Goal: Task Accomplishment & Management: Manage account settings

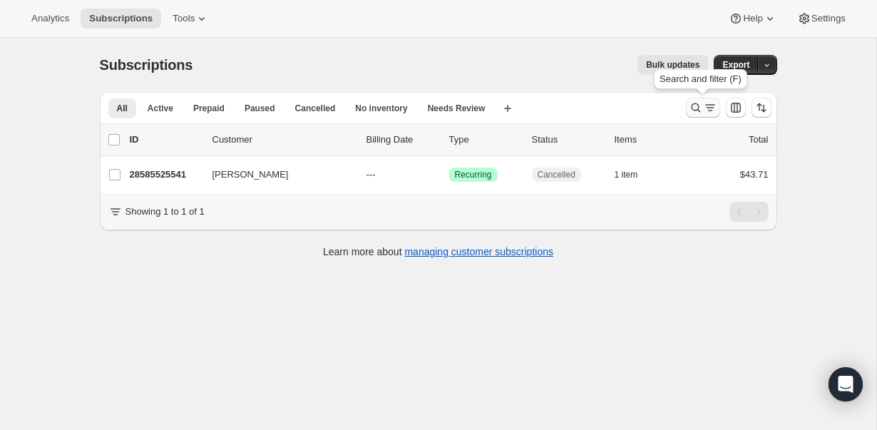
click at [694, 103] on icon "Search and filter results" at bounding box center [695, 107] width 9 height 9
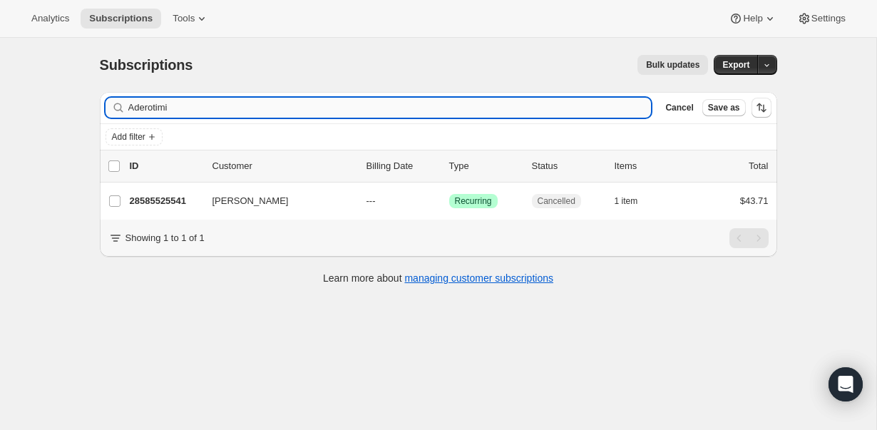
click at [200, 108] on input "Aderotimi" at bounding box center [389, 108] width 523 height 20
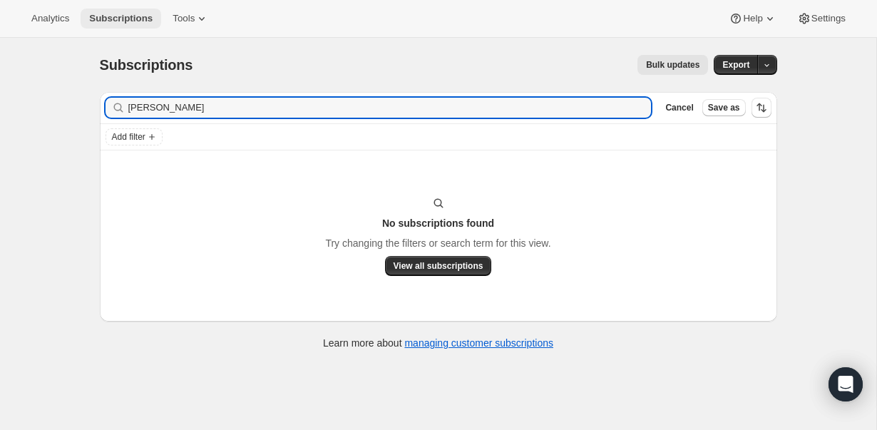
type input "[PERSON_NAME]"
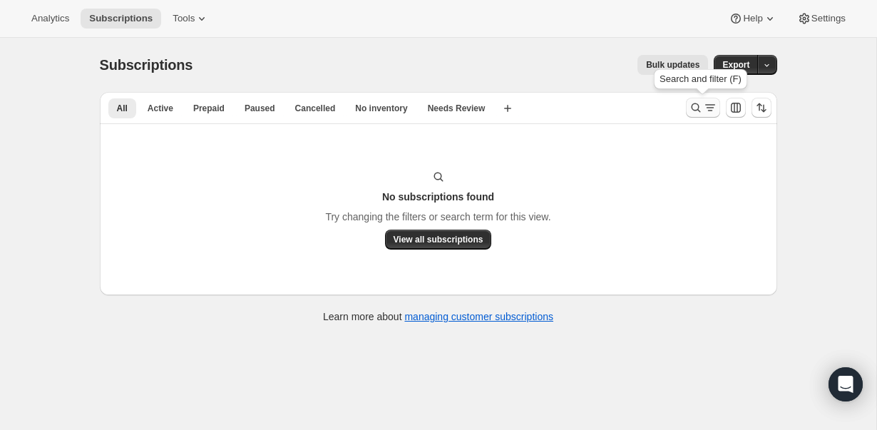
click at [697, 111] on icon "Search and filter results" at bounding box center [696, 108] width 14 height 14
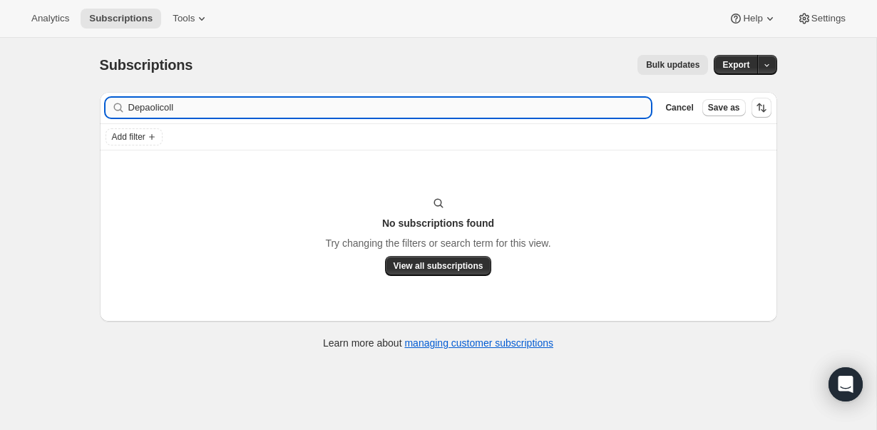
click at [143, 108] on input "Depaolicoll" at bounding box center [389, 108] width 523 height 20
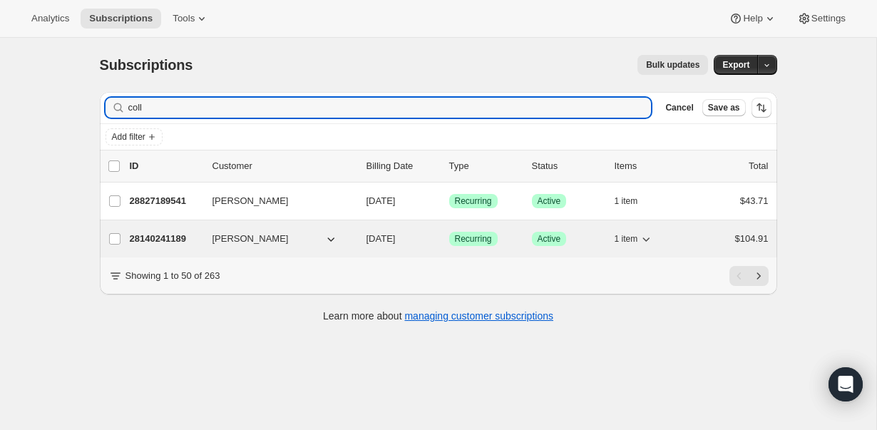
type input "coll"
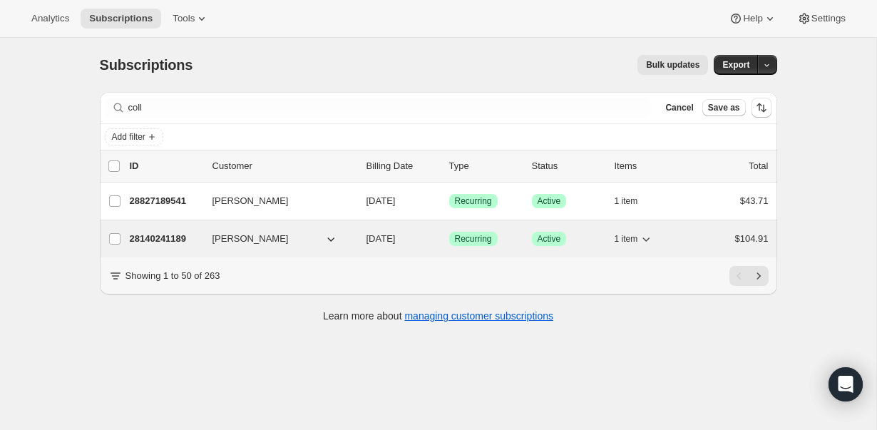
click at [163, 242] on p "28140241189" at bounding box center [165, 239] width 71 height 14
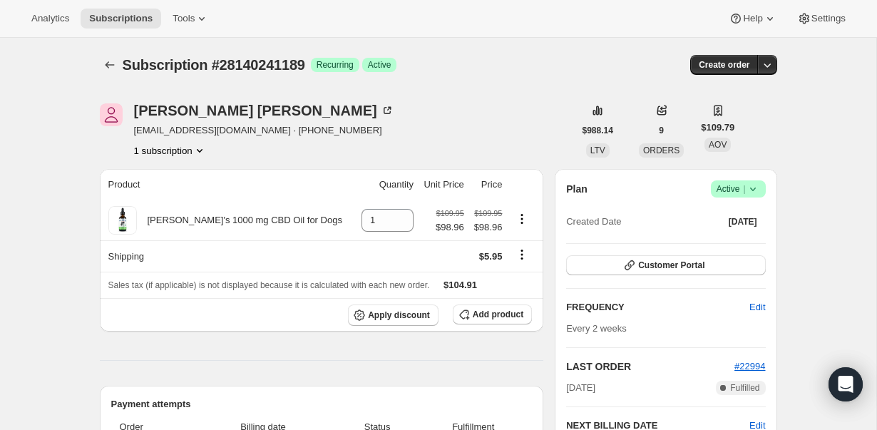
click at [752, 181] on span "Success Active |" at bounding box center [738, 188] width 55 height 17
click at [732, 216] on span "Pause subscription" at bounding box center [733, 217] width 78 height 11
